Goal: Task Accomplishment & Management: Manage account settings

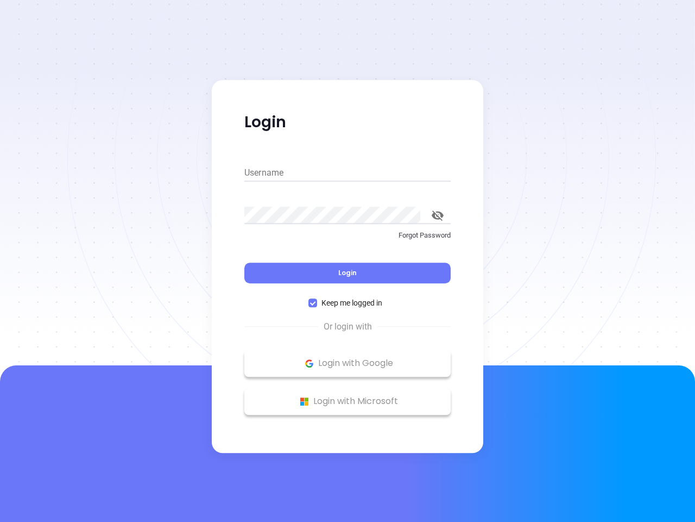
click at [348, 261] on div "Login" at bounding box center [347, 266] width 206 height 34
click at [348, 173] on input "Username" at bounding box center [347, 172] width 206 height 17
click at [438, 215] on icon "toggle password visibility" at bounding box center [438, 215] width 12 height 10
click at [348, 273] on span "Login" at bounding box center [347, 272] width 18 height 9
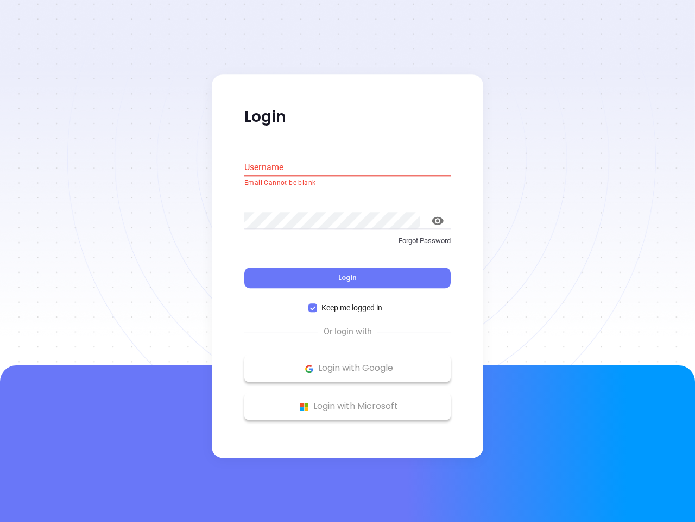
click at [348, 303] on span "Keep me logged in" at bounding box center [352, 308] width 70 height 12
click at [317, 304] on input "Keep me logged in" at bounding box center [313, 308] width 9 height 9
checkbox input "false"
click at [348, 363] on p "Login with Google" at bounding box center [348, 368] width 196 height 16
click at [348, 401] on p "Login with Microsoft" at bounding box center [348, 406] width 196 height 16
